Goal: Task Accomplishment & Management: Manage account settings

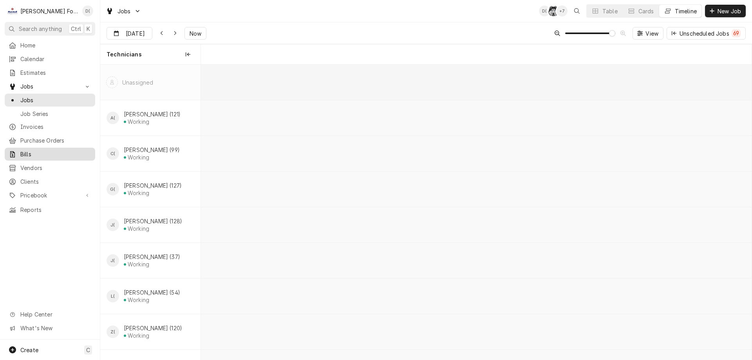
scroll to position [0, 10912]
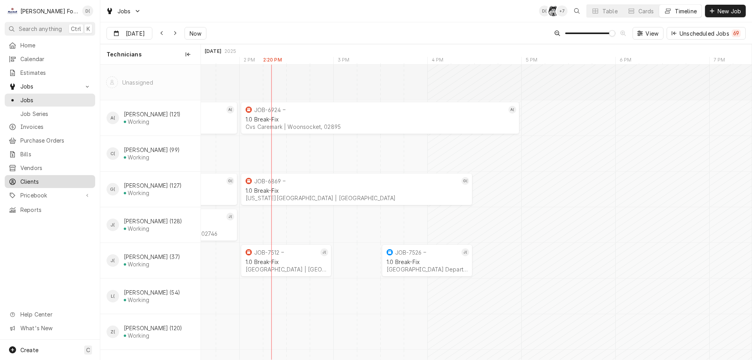
click at [31, 177] on div "Clients" at bounding box center [49, 182] width 87 height 10
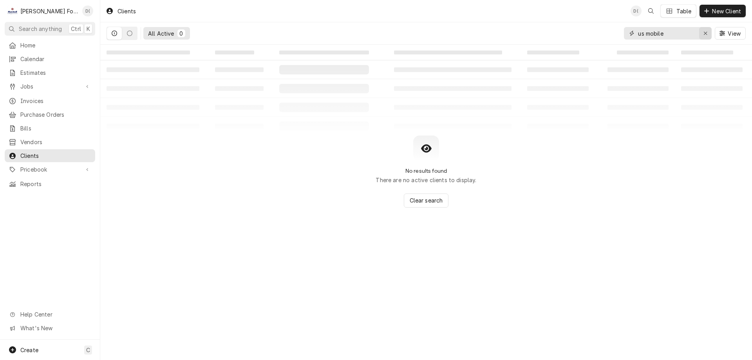
click at [704, 33] on icon "Erase input" at bounding box center [705, 33] width 3 height 3
click at [684, 34] on input "Dynamic Content Wrapper" at bounding box center [675, 33] width 74 height 13
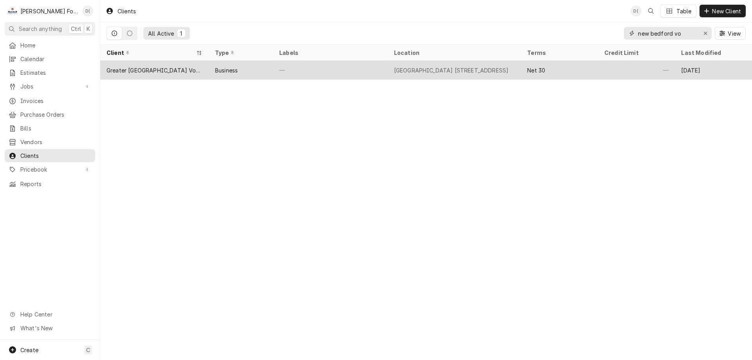
type input "new bedford vo"
click at [351, 69] on div "—" at bounding box center [330, 70] width 115 height 19
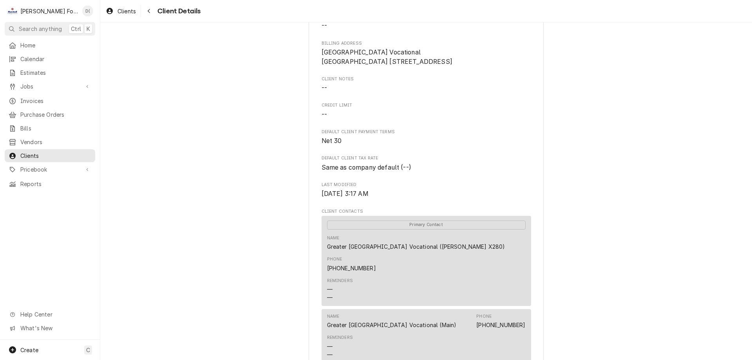
scroll to position [196, 0]
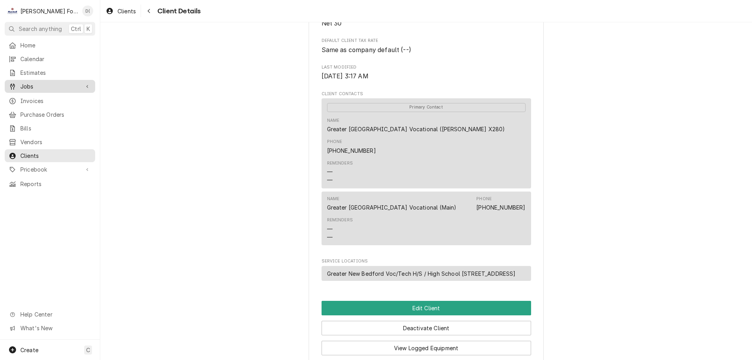
click at [52, 83] on span "Jobs" at bounding box center [49, 86] width 59 height 8
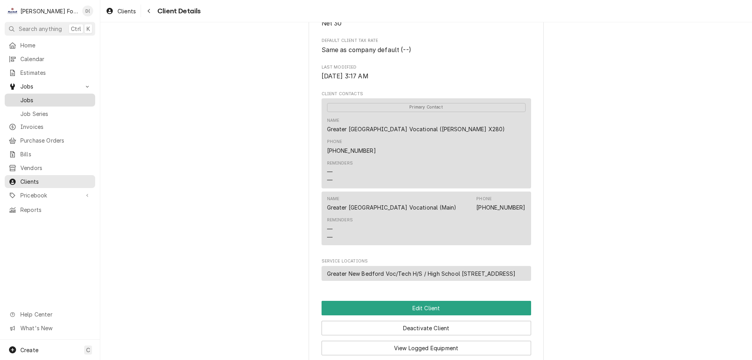
click at [64, 98] on span "Jobs" at bounding box center [55, 100] width 71 height 8
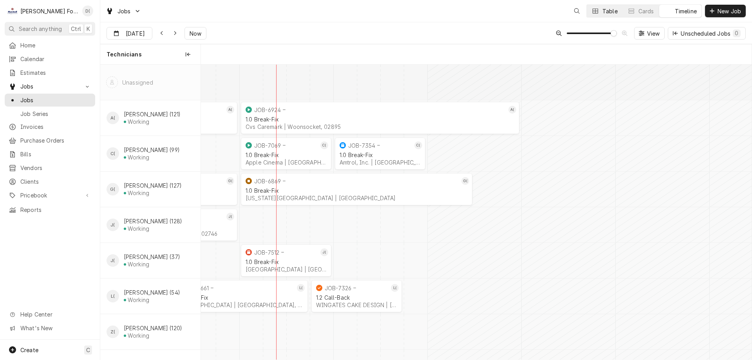
scroll to position [0, 10912]
click at [604, 11] on div "Table" at bounding box center [609, 11] width 15 height 8
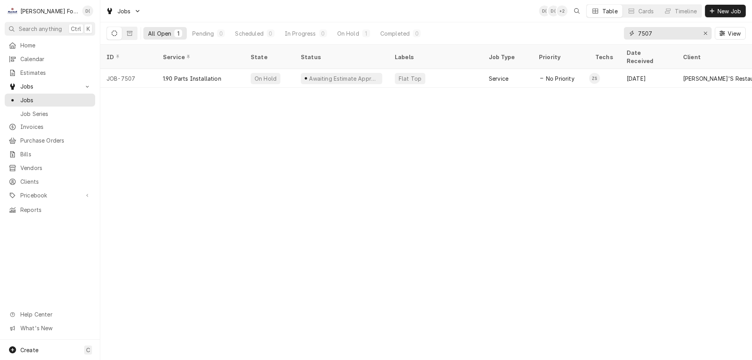
click at [669, 33] on input "7507" at bounding box center [667, 33] width 59 height 13
click at [701, 32] on div "Erase input" at bounding box center [705, 33] width 8 height 8
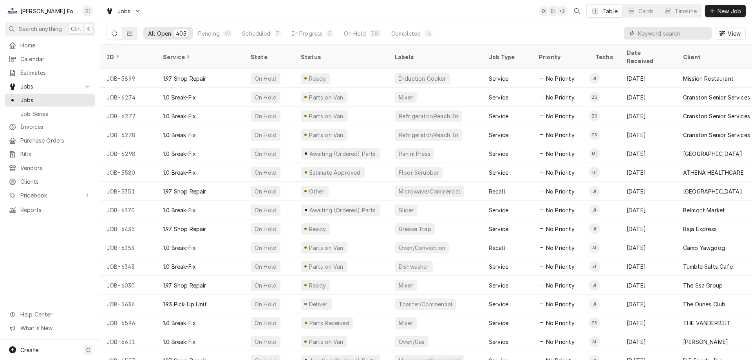
click at [671, 34] on input "Dynamic Content Wrapper" at bounding box center [673, 33] width 70 height 13
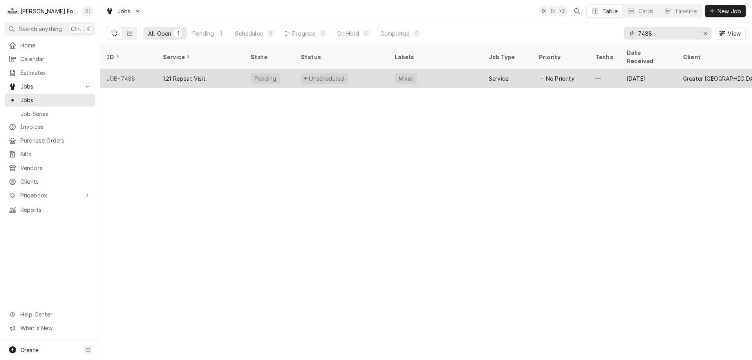
type input "7488"
click at [379, 69] on div "Unscheduled" at bounding box center [342, 78] width 94 height 19
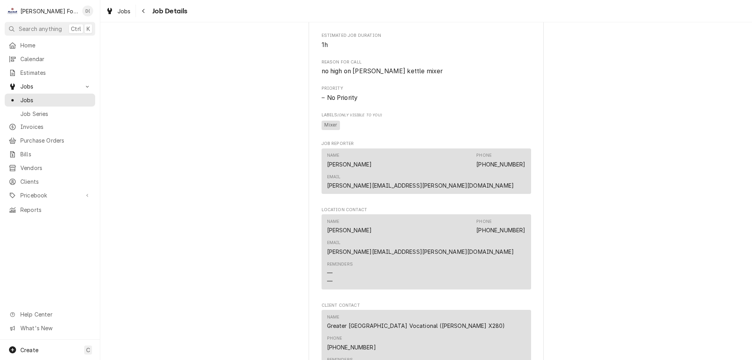
scroll to position [417, 0]
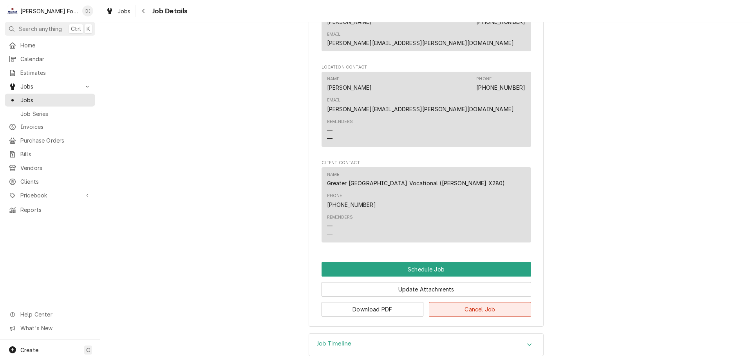
click at [473, 302] on button "Cancel Job" at bounding box center [480, 309] width 102 height 14
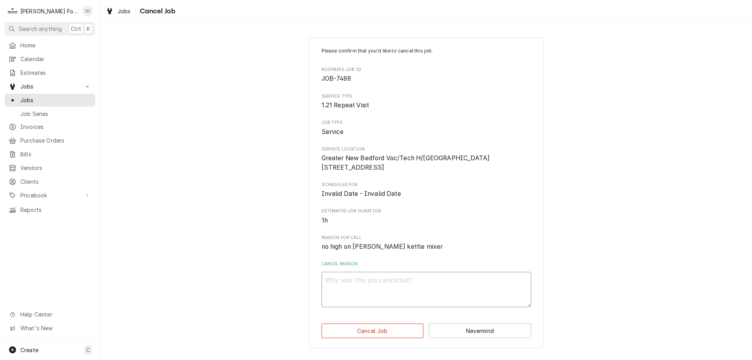
click at [348, 289] on textarea "Cancel Reason" at bounding box center [427, 289] width 210 height 35
type textarea "x"
type textarea "d"
type textarea "x"
type textarea "du"
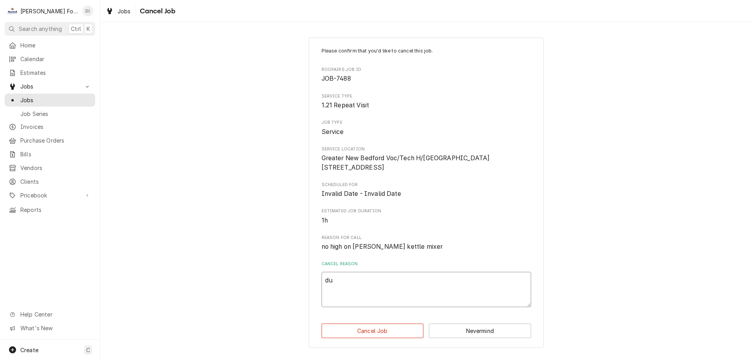
type textarea "x"
type textarea "dup"
type textarea "x"
type textarea "dupl"
type textarea "x"
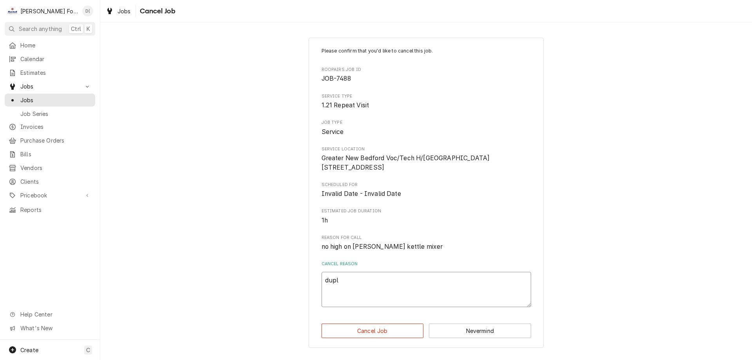
type textarea "dupli"
type textarea "x"
type textarea "duplic"
type textarea "x"
type textarea "duplica"
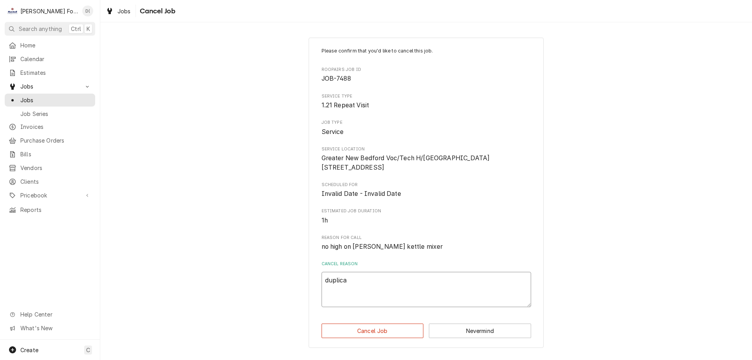
type textarea "x"
type textarea "duplicat"
type textarea "x"
type textarea "duplicate"
click at [367, 338] on button "Cancel Job" at bounding box center [373, 331] width 102 height 14
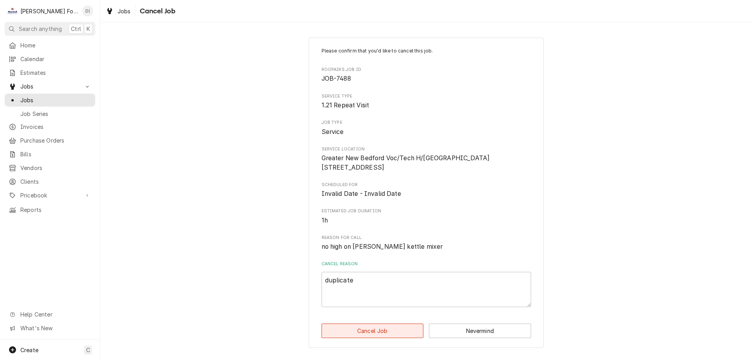
type textarea "x"
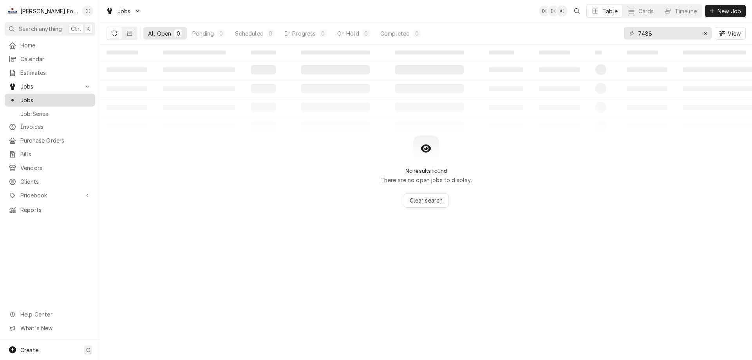
click at [42, 96] on span "Jobs" at bounding box center [55, 100] width 71 height 8
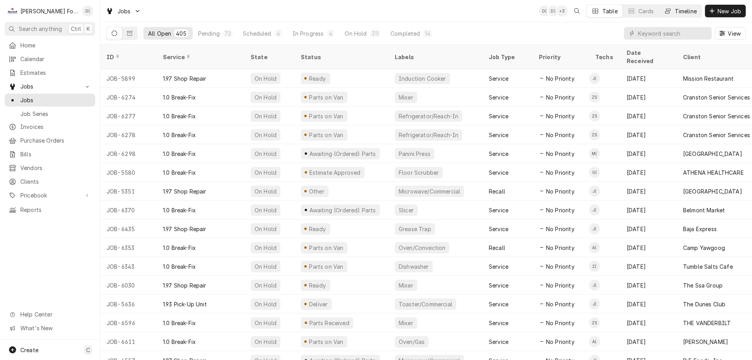
click at [678, 9] on div "Timeline" at bounding box center [686, 11] width 22 height 8
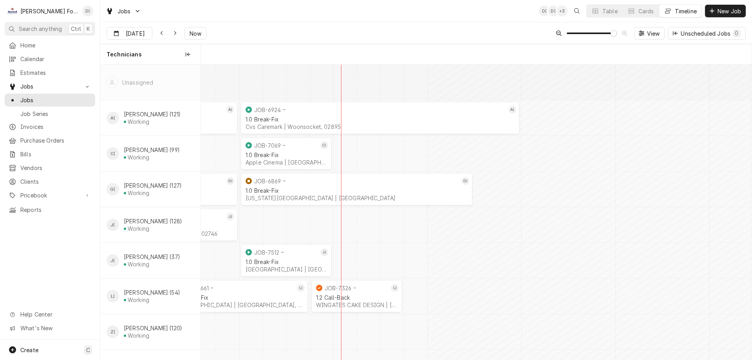
scroll to position [0, 10912]
click at [187, 34] on button "Now" at bounding box center [195, 33] width 22 height 13
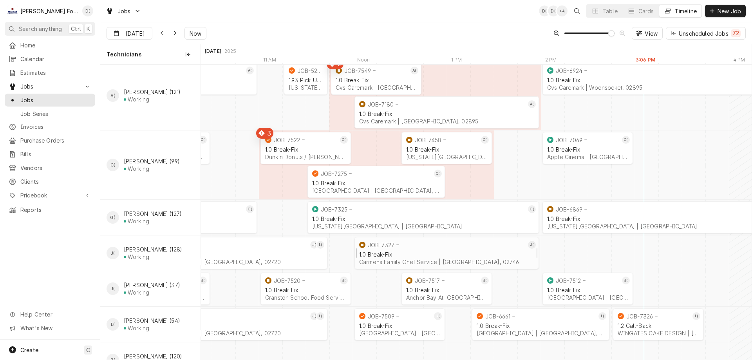
scroll to position [101, 0]
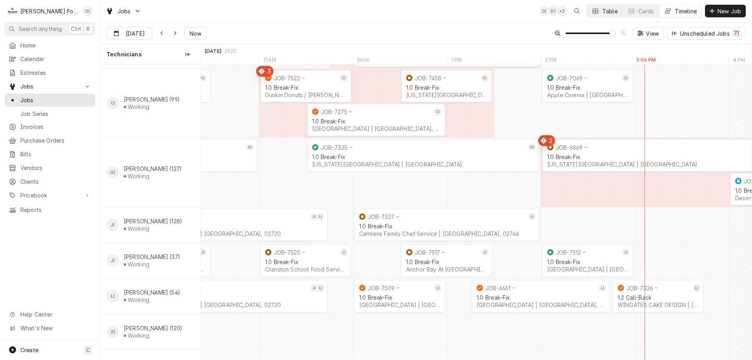
click at [602, 16] on button "Table" at bounding box center [605, 11] width 36 height 13
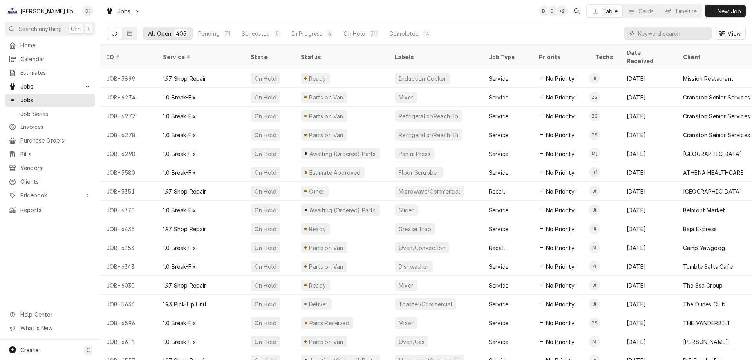
click at [663, 36] on input "Dynamic Content Wrapper" at bounding box center [673, 33] width 70 height 13
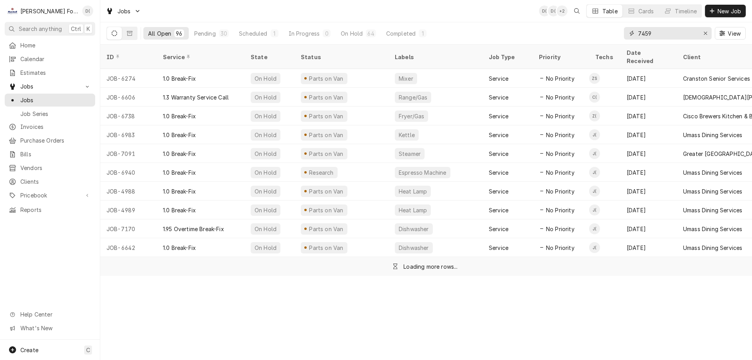
type input "7459"
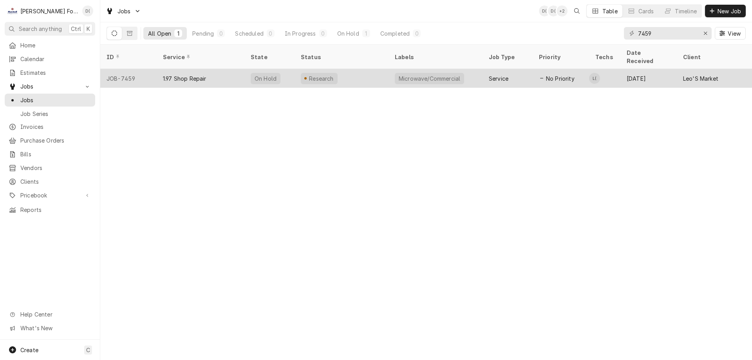
click at [357, 73] on div "Research" at bounding box center [342, 78] width 94 height 19
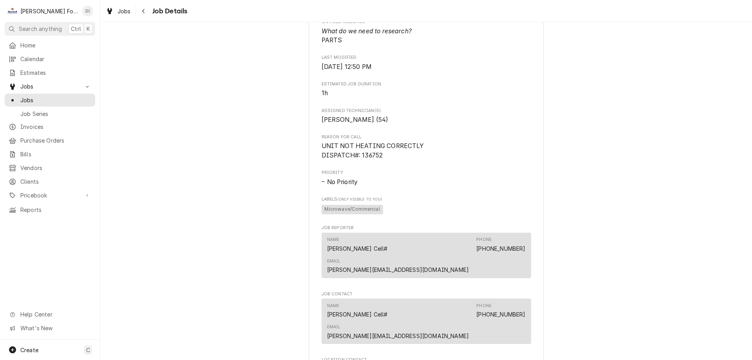
scroll to position [627, 0]
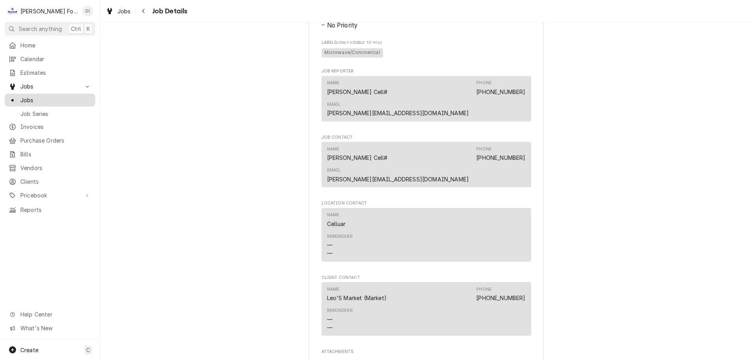
click at [61, 99] on span "Jobs" at bounding box center [55, 100] width 71 height 8
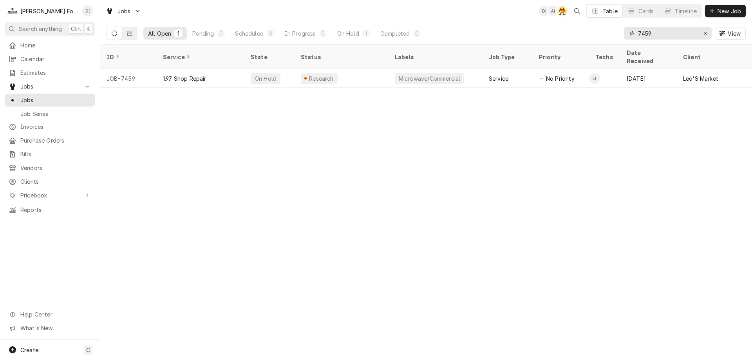
click at [663, 34] on input "7459" at bounding box center [667, 33] width 59 height 13
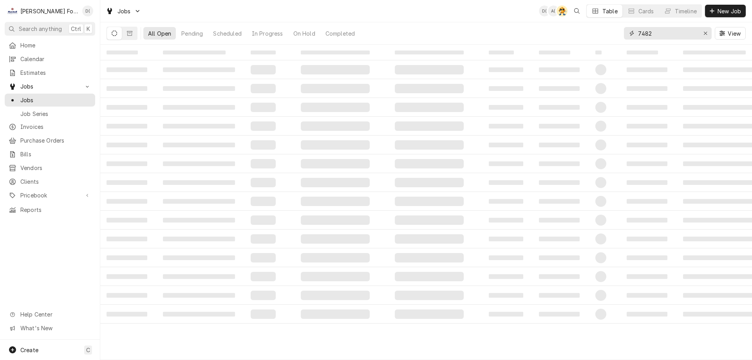
type input "7482"
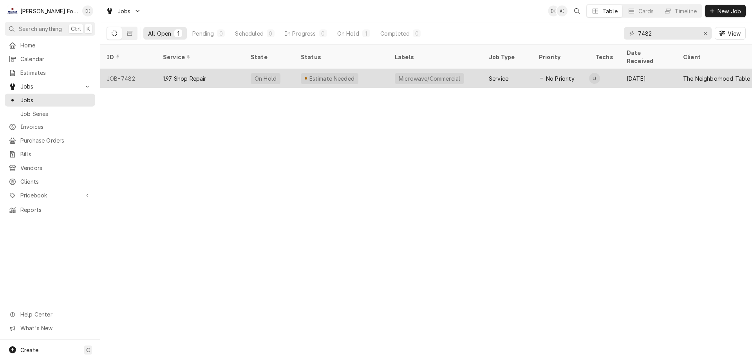
click at [374, 69] on div "Estimate Needed" at bounding box center [342, 78] width 94 height 19
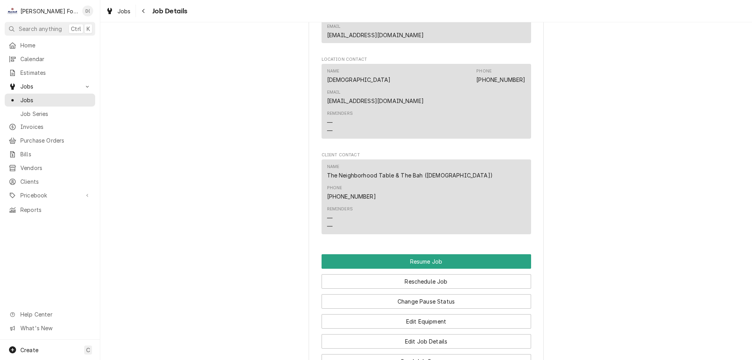
scroll to position [822, 0]
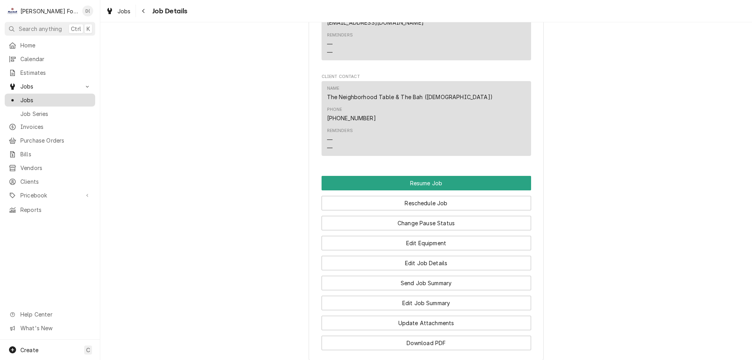
click at [69, 98] on span "Jobs" at bounding box center [55, 100] width 71 height 8
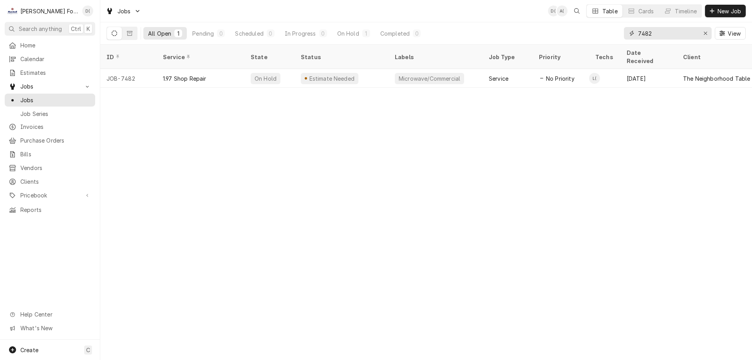
drag, startPoint x: 705, startPoint y: 31, endPoint x: 700, endPoint y: 31, distance: 5.5
click at [705, 31] on icon "Erase input" at bounding box center [705, 33] width 4 height 5
click at [685, 34] on input "Dynamic Content Wrapper" at bounding box center [675, 33] width 74 height 13
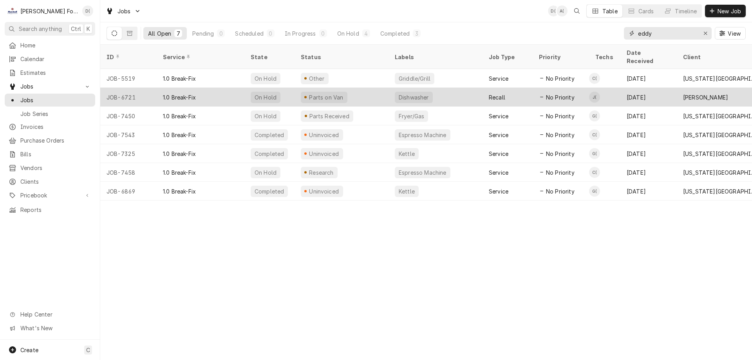
type input "eddy"
click at [374, 90] on div "Parts on Van" at bounding box center [342, 97] width 94 height 19
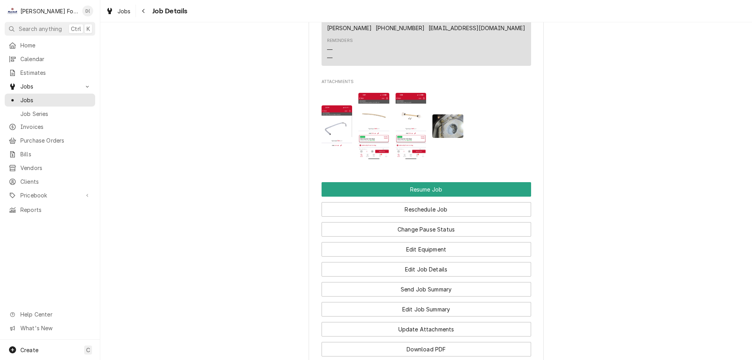
scroll to position [1253, 0]
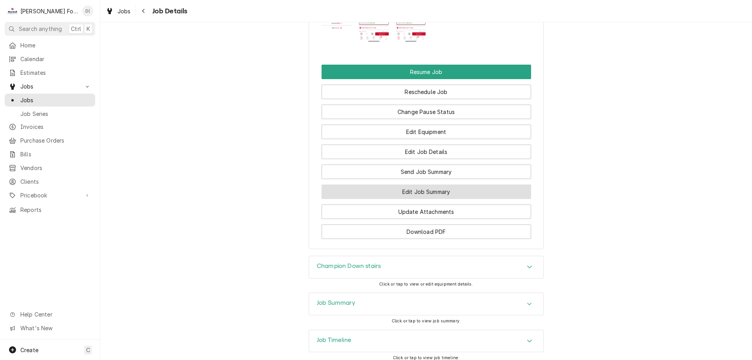
click at [414, 192] on button "Edit Job Summary" at bounding box center [427, 191] width 210 height 14
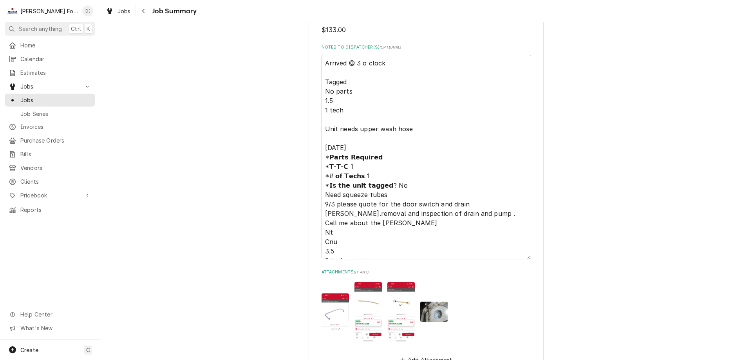
scroll to position [1810, 0]
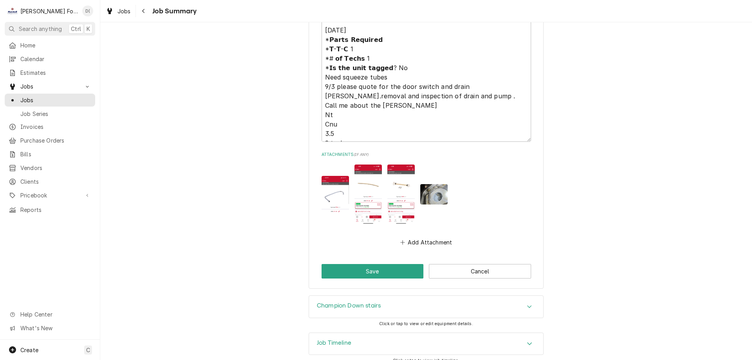
click at [427, 184] on img "Attachments" at bounding box center [433, 194] width 27 height 21
type textarea "x"
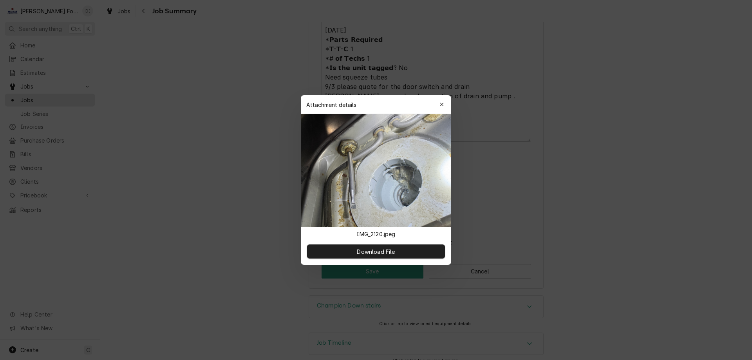
click at [205, 91] on div at bounding box center [376, 180] width 752 height 360
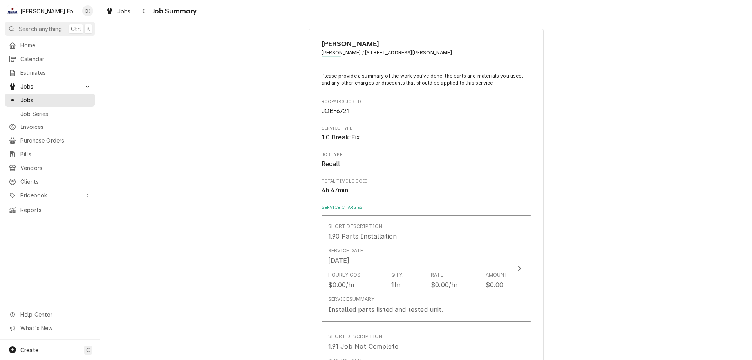
scroll to position [0, 0]
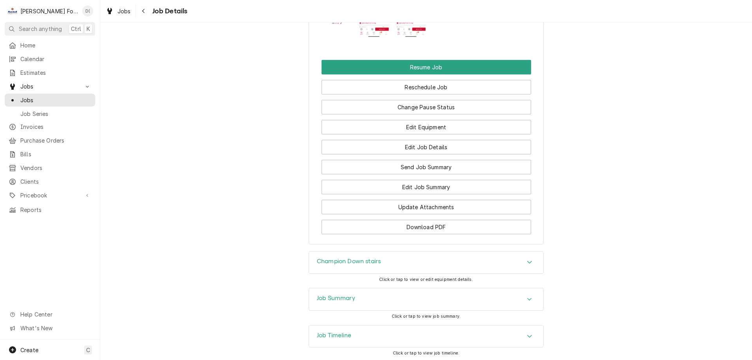
scroll to position [1297, 0]
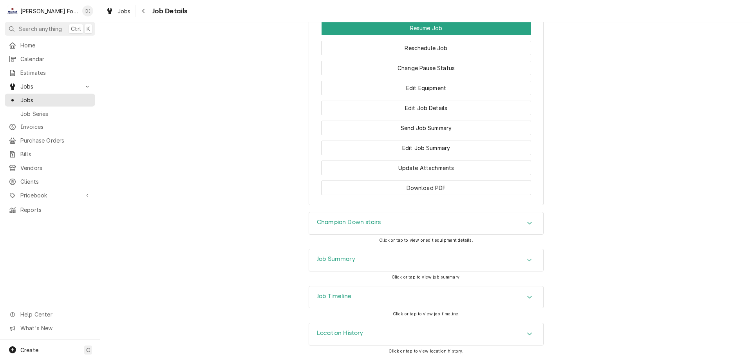
click at [385, 217] on div "Champion Down stairs" at bounding box center [426, 223] width 234 height 22
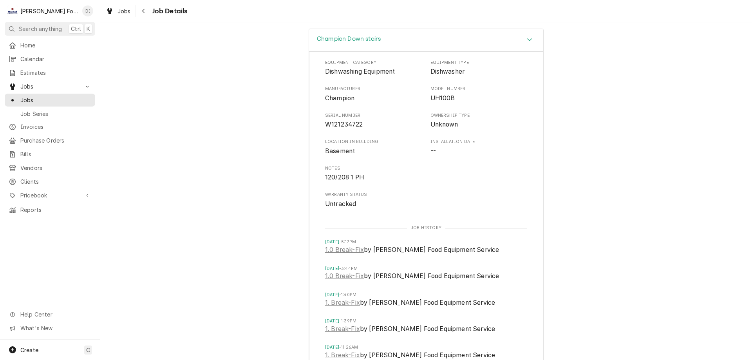
scroll to position [1402, 0]
